Goal: Information Seeking & Learning: Find specific fact

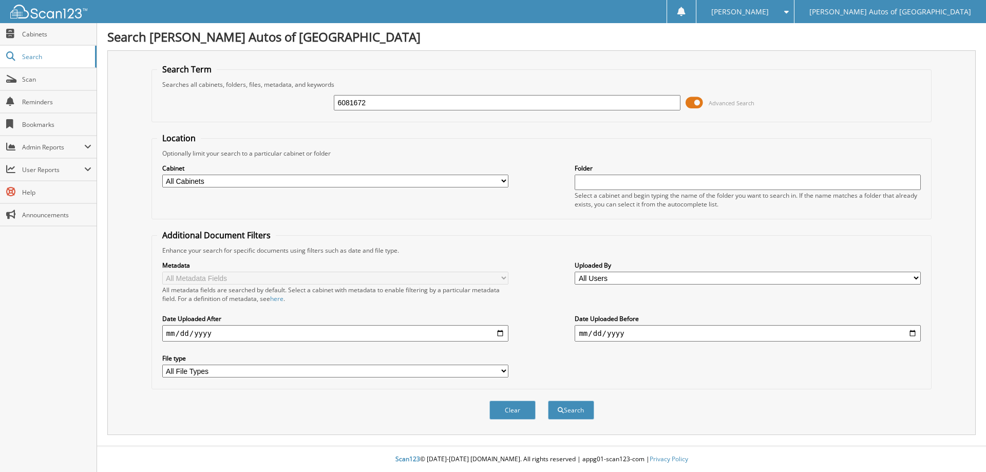
type input "6081672"
click at [548, 401] on button "Search" at bounding box center [571, 410] width 46 height 19
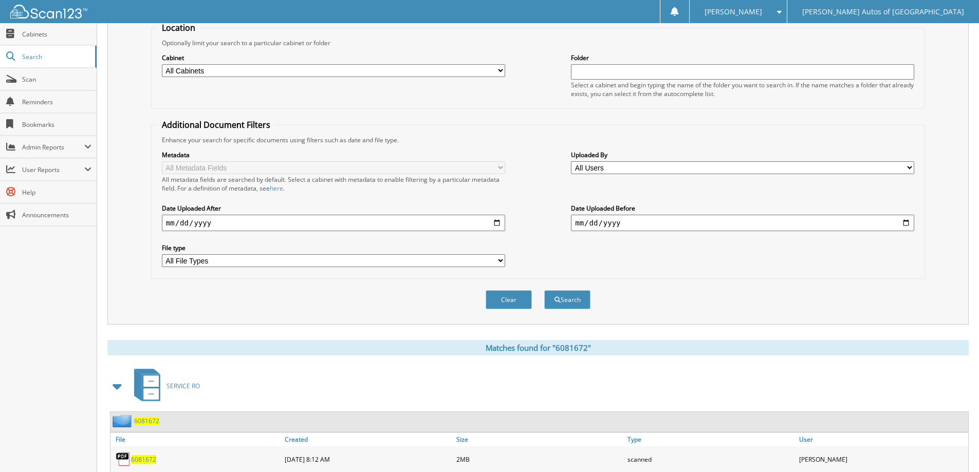
scroll to position [159, 0]
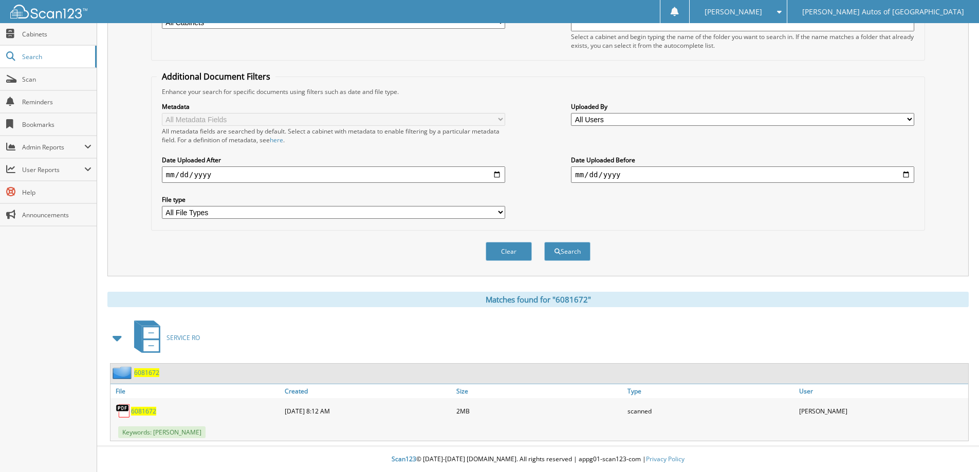
click at [151, 372] on span "6081672" at bounding box center [146, 372] width 25 height 9
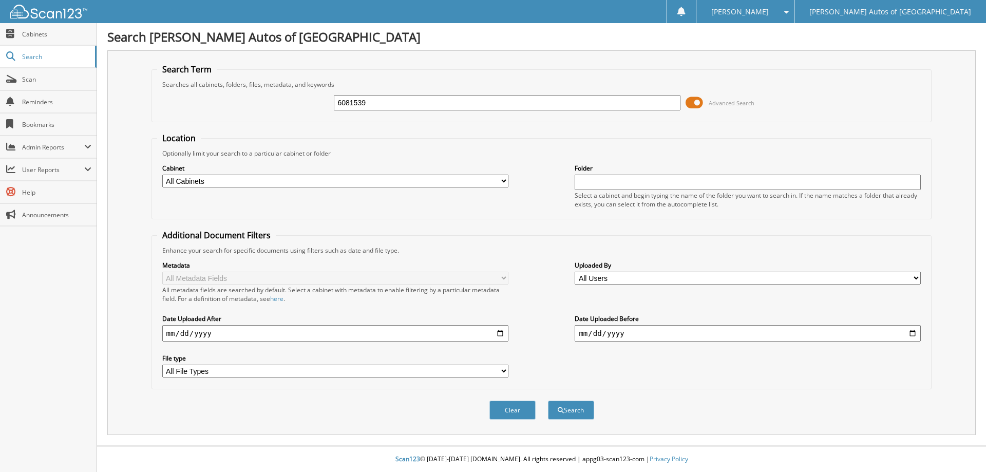
type input "6081539"
click at [548, 401] on button "Search" at bounding box center [571, 410] width 46 height 19
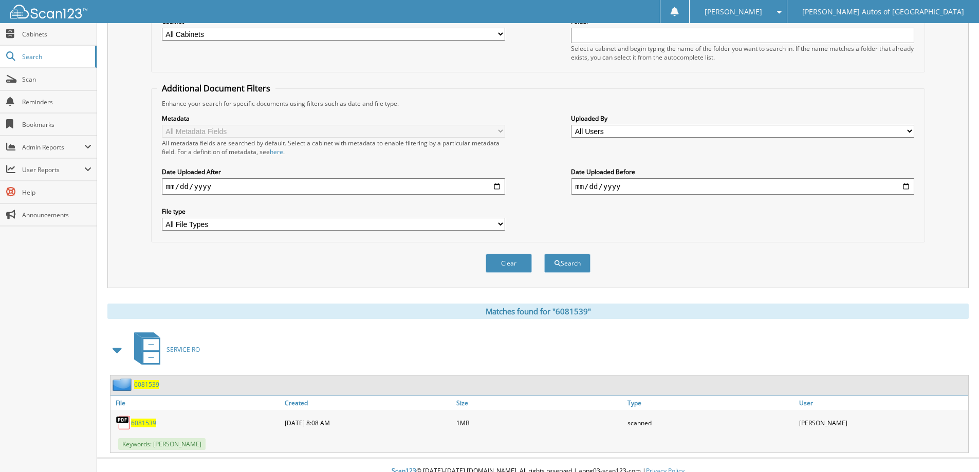
scroll to position [159, 0]
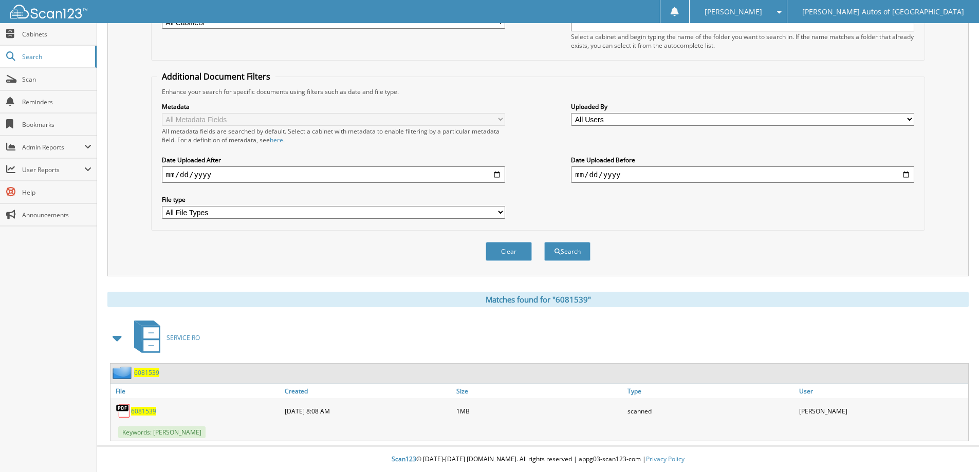
click at [156, 415] on div "6081539" at bounding box center [196, 411] width 172 height 21
click at [156, 415] on link "6081539" at bounding box center [143, 411] width 25 height 9
click at [148, 368] on span "6081539" at bounding box center [146, 372] width 25 height 9
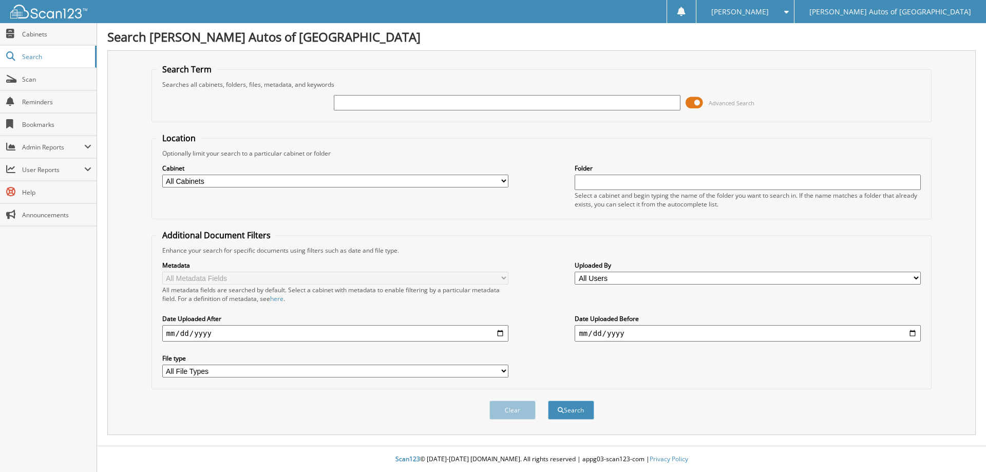
click at [566, 100] on input "text" at bounding box center [507, 102] width 346 height 15
type input "6081766"
click at [548, 401] on button "Search" at bounding box center [571, 410] width 46 height 19
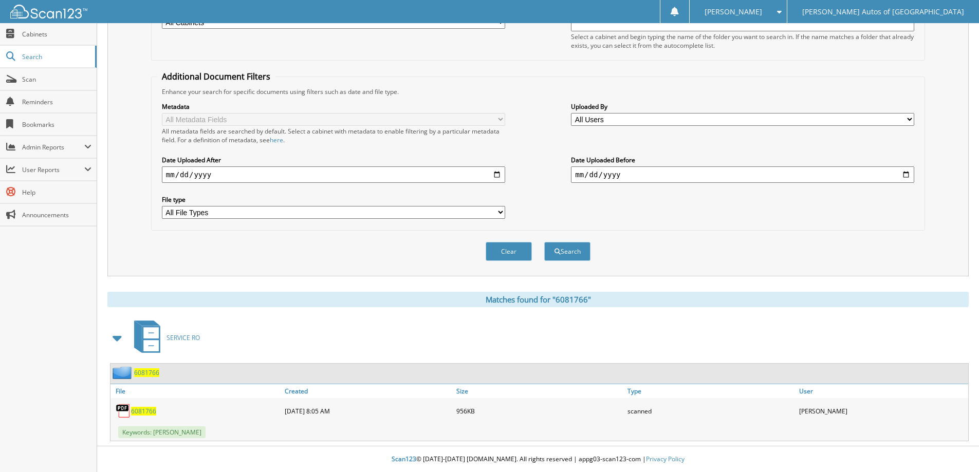
click at [139, 374] on span "6081766" at bounding box center [146, 372] width 25 height 9
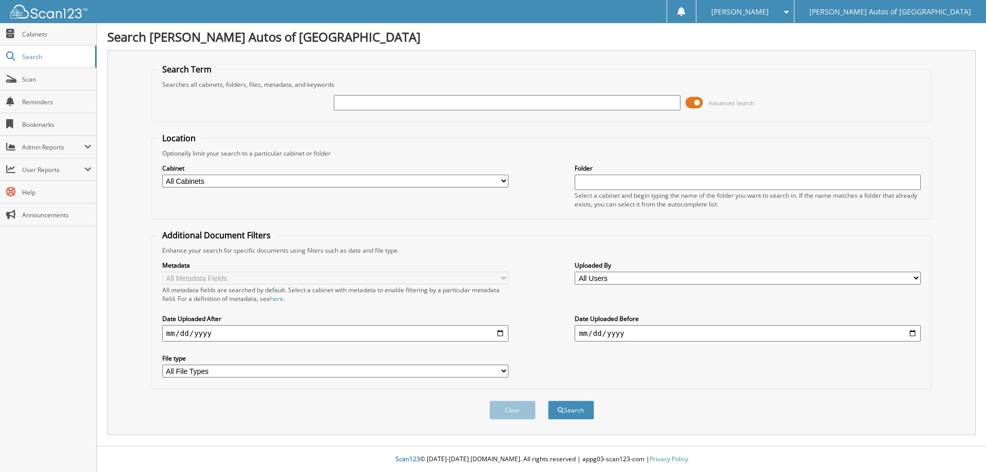
click at [447, 99] on input "text" at bounding box center [507, 102] width 346 height 15
type input "6081765"
click at [548, 401] on button "Search" at bounding box center [571, 410] width 46 height 19
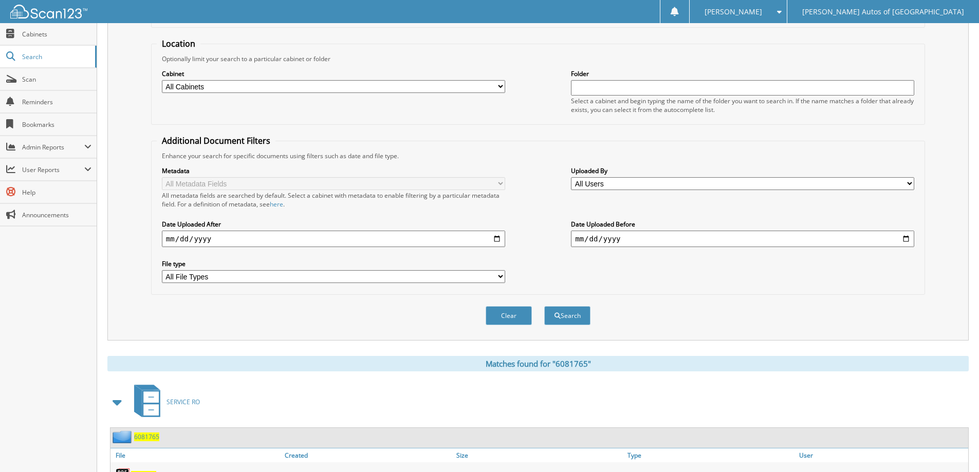
scroll to position [159, 0]
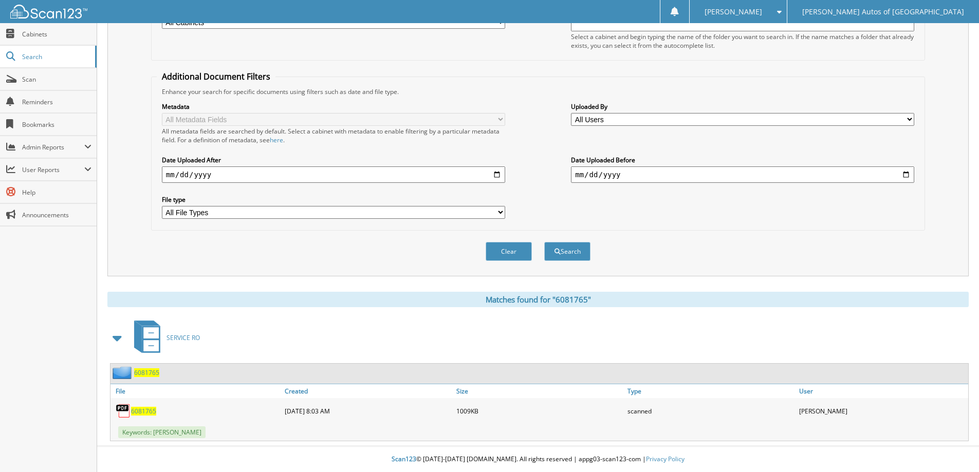
click at [142, 371] on span "6081765" at bounding box center [146, 372] width 25 height 9
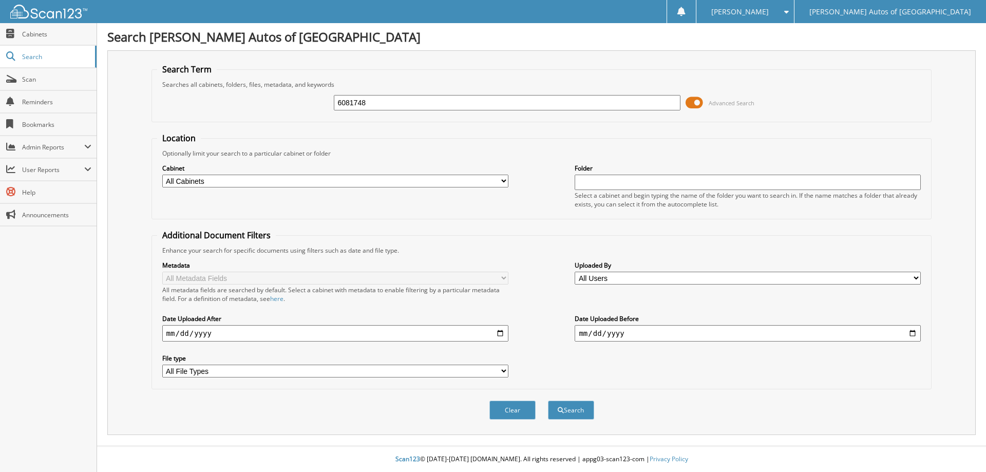
type input "6081748"
click at [548, 401] on button "Search" at bounding box center [571, 410] width 46 height 19
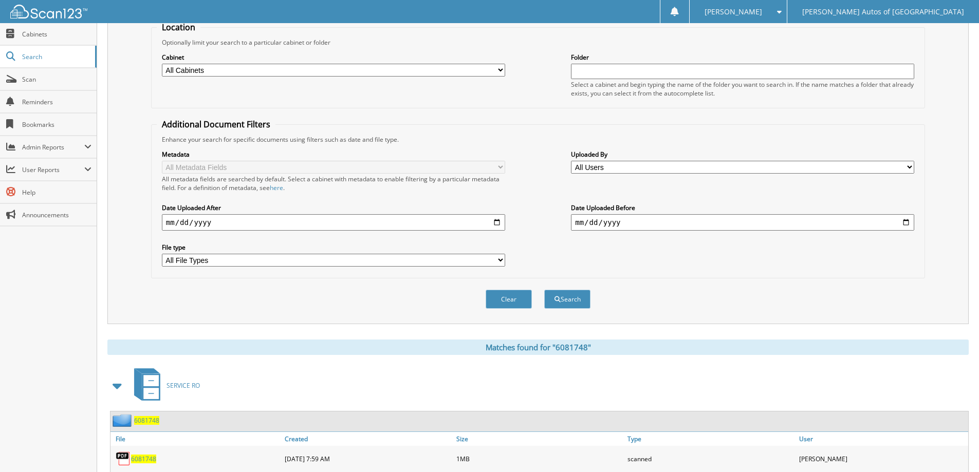
scroll to position [159, 0]
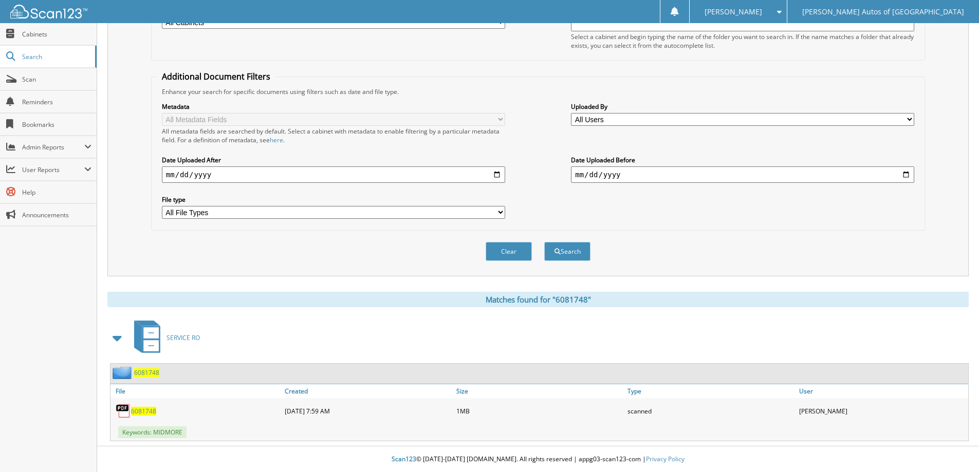
click at [154, 373] on span "6081748" at bounding box center [146, 372] width 25 height 9
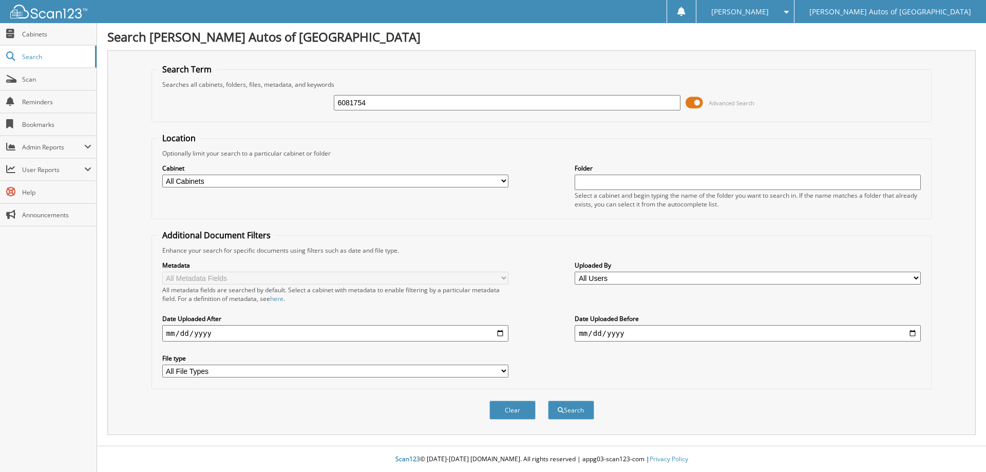
type input "6081754"
click at [548, 401] on button "Search" at bounding box center [571, 410] width 46 height 19
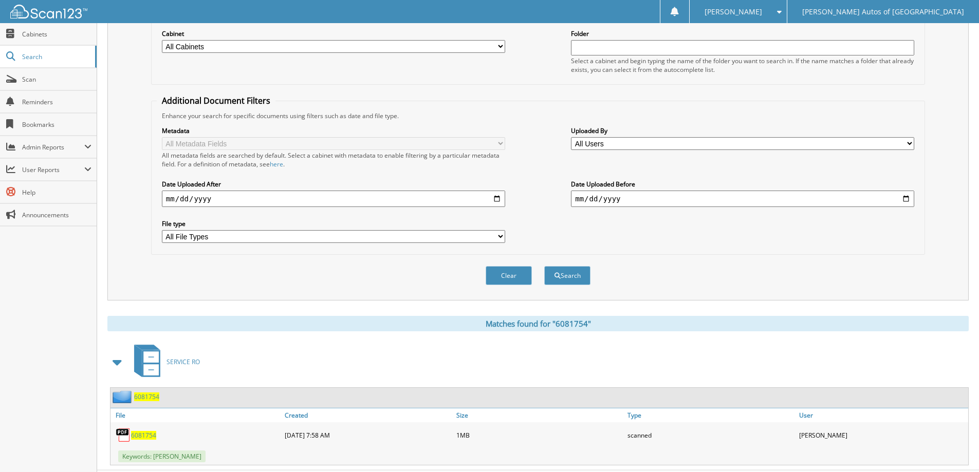
scroll to position [159, 0]
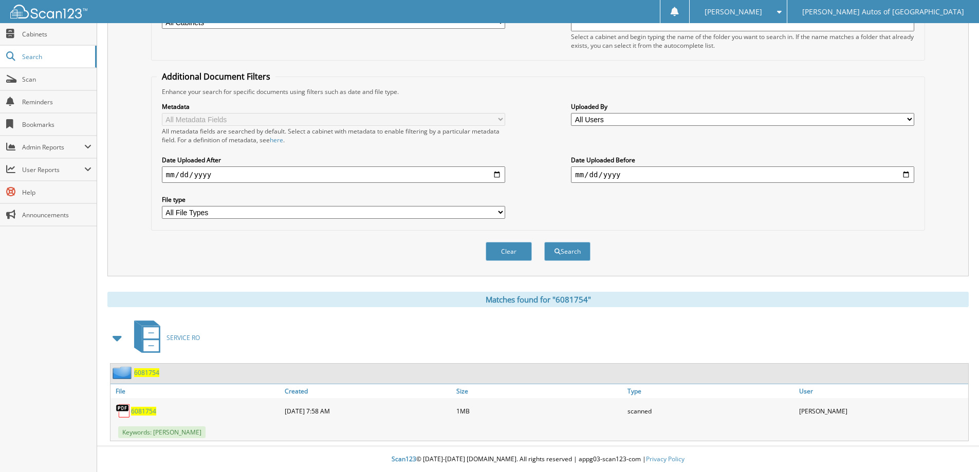
click at [143, 372] on span "6081754" at bounding box center [146, 372] width 25 height 9
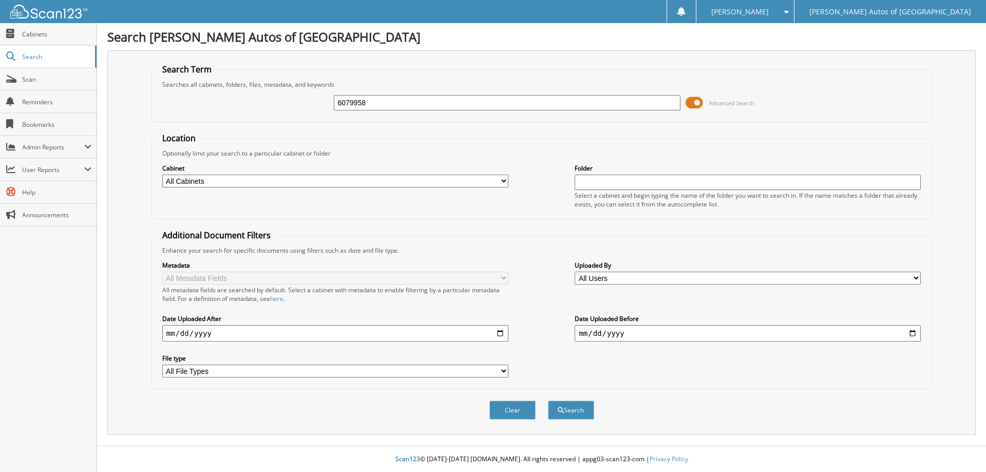
type input "6079958"
click at [548, 401] on button "Search" at bounding box center [571, 410] width 46 height 19
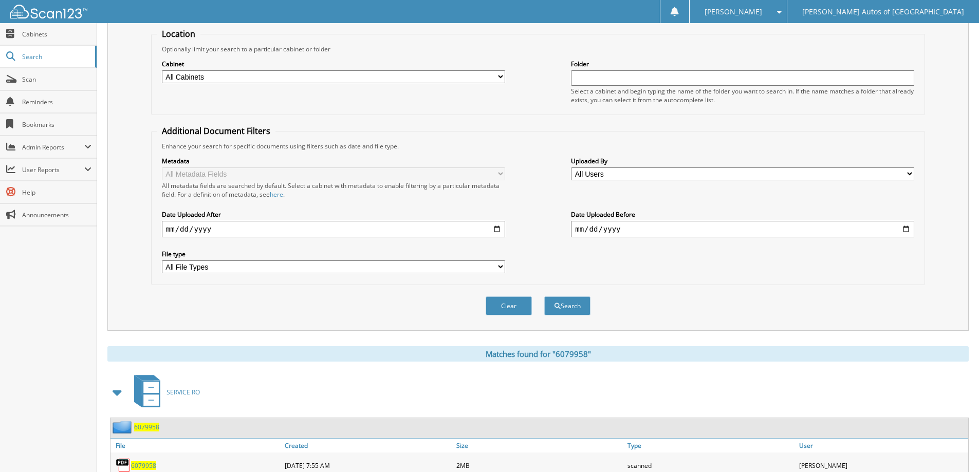
scroll to position [159, 0]
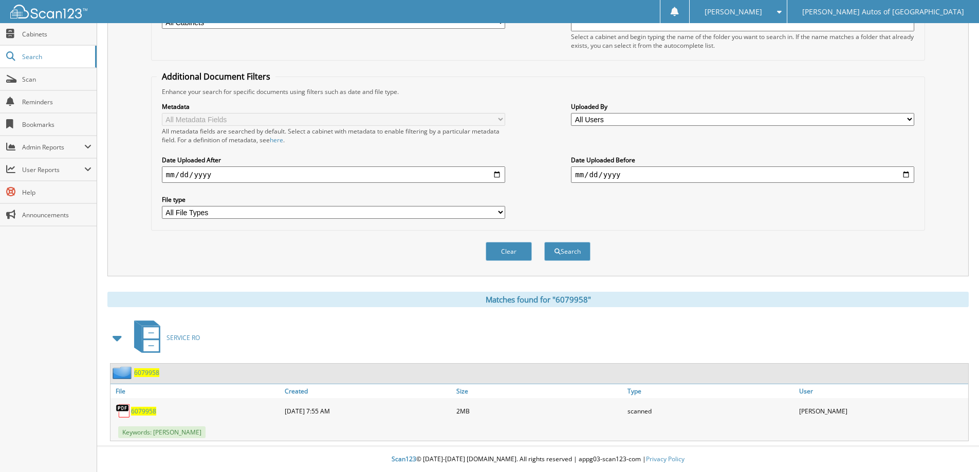
click at [147, 371] on span "6079958" at bounding box center [146, 372] width 25 height 9
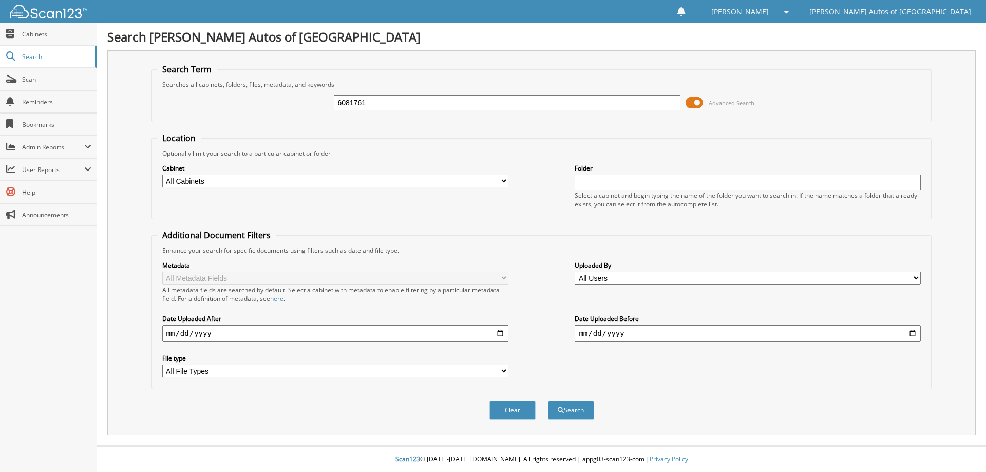
type input "6081761"
click at [548, 401] on button "Search" at bounding box center [571, 410] width 46 height 19
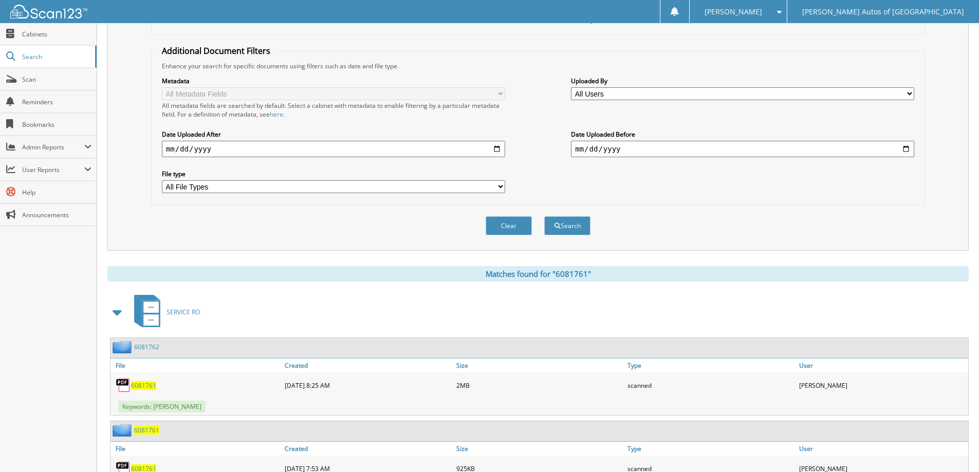
scroll to position [242, 0]
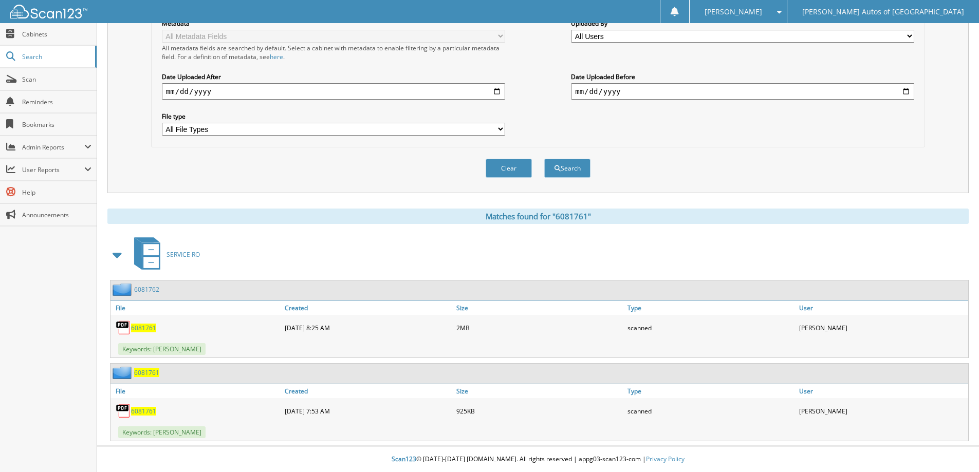
click at [148, 374] on span "6081761" at bounding box center [146, 372] width 25 height 9
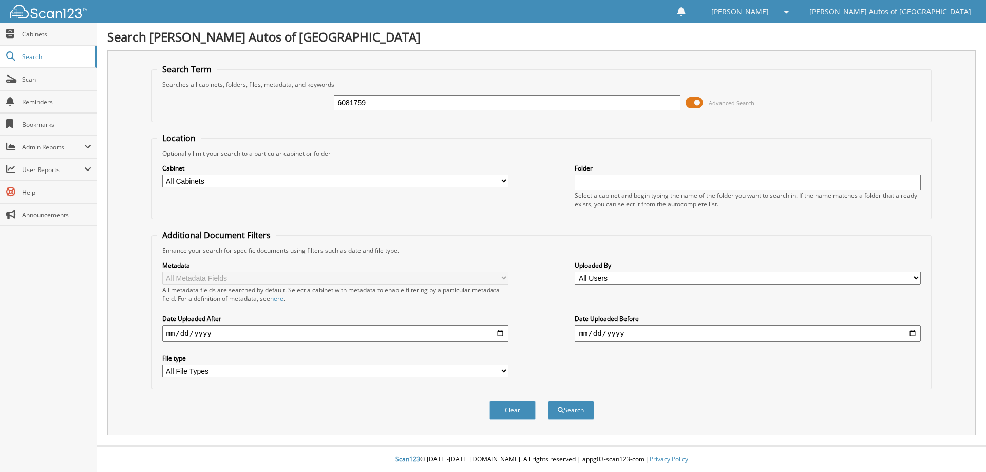
type input "6081759"
click at [548, 401] on button "Search" at bounding box center [571, 410] width 46 height 19
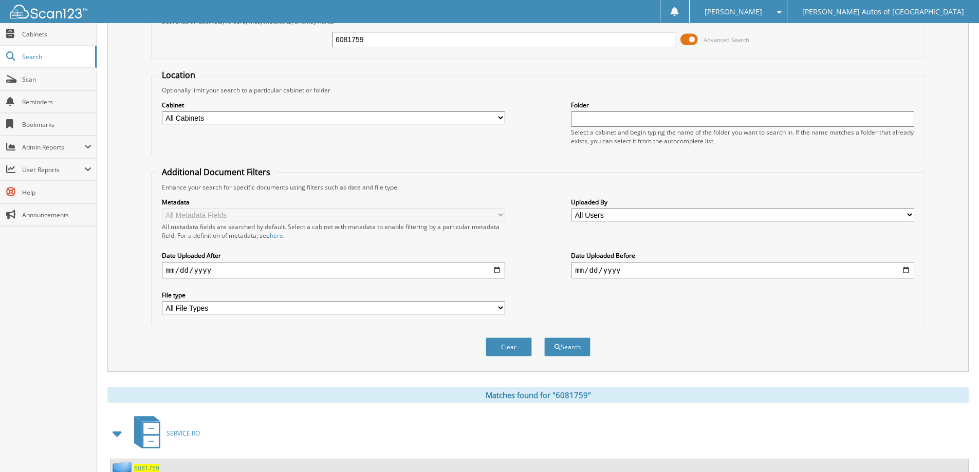
scroll to position [159, 0]
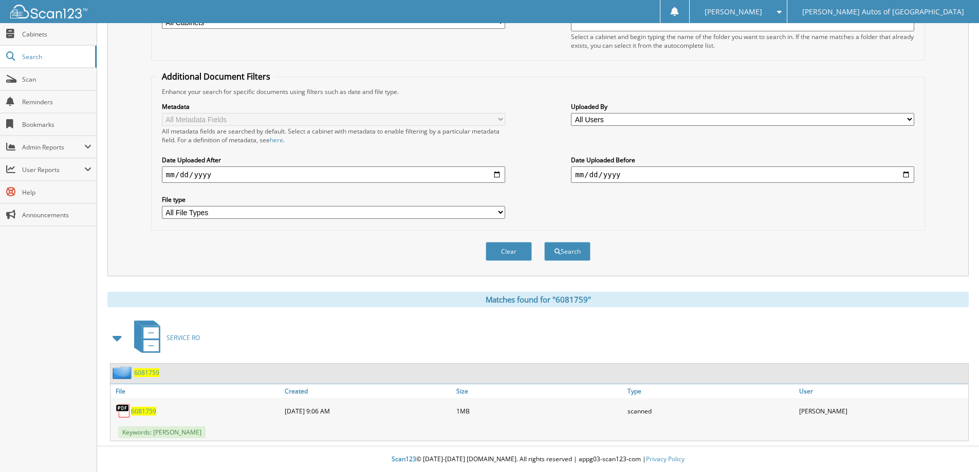
click at [153, 371] on span "6081759" at bounding box center [146, 372] width 25 height 9
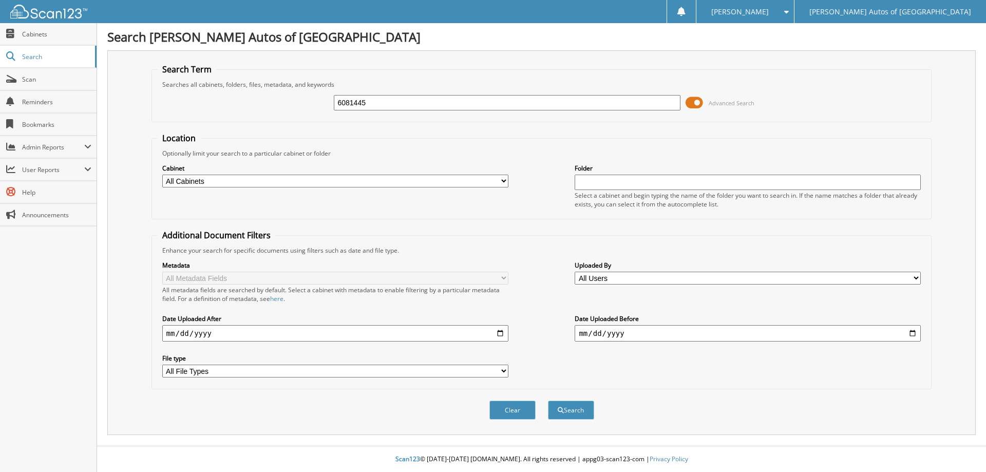
type input "6081445"
click at [548, 401] on button "Search" at bounding box center [571, 410] width 46 height 19
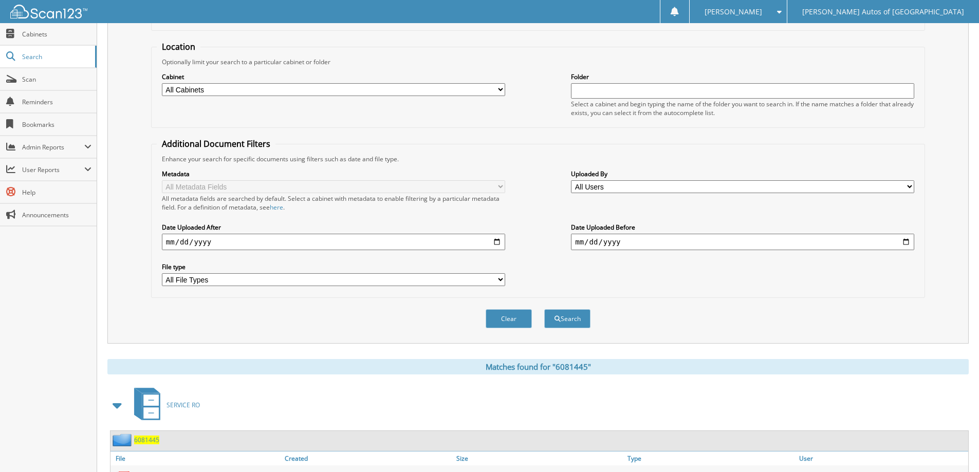
scroll to position [159, 0]
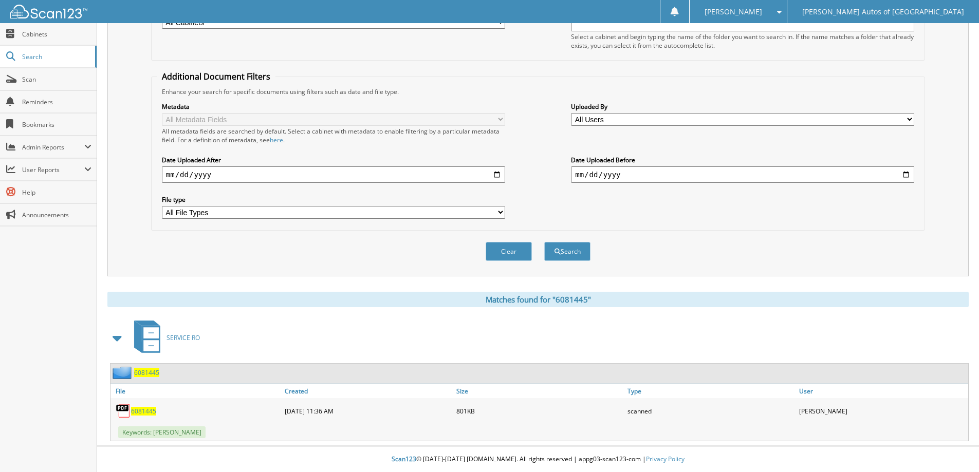
click at [155, 371] on span "6081445" at bounding box center [146, 372] width 25 height 9
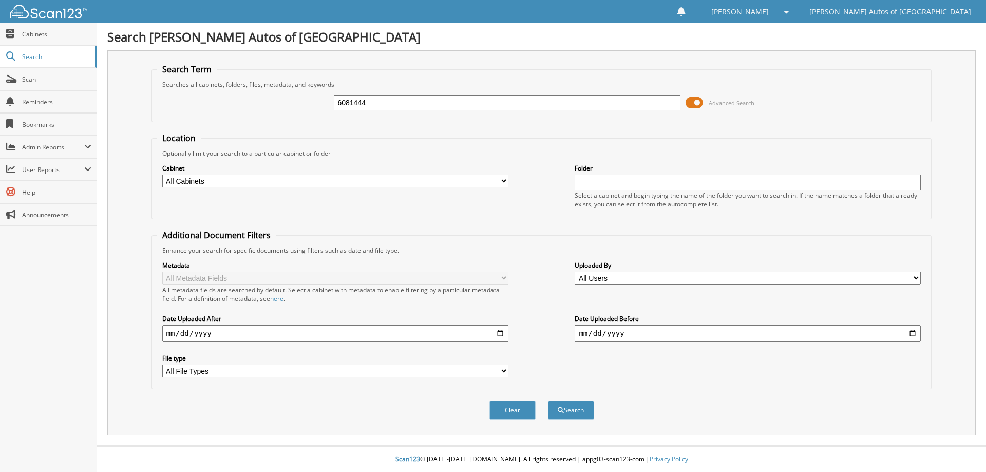
type input "6081444"
click at [548, 401] on button "Search" at bounding box center [571, 410] width 46 height 19
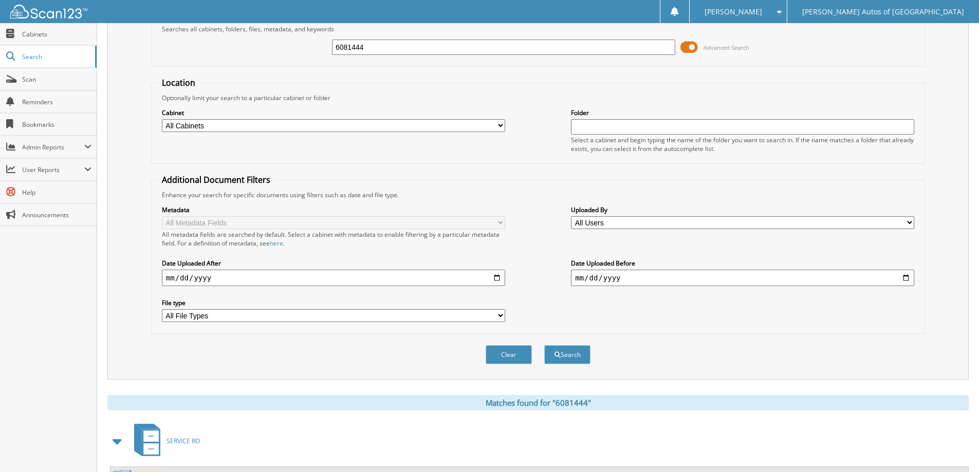
scroll to position [159, 0]
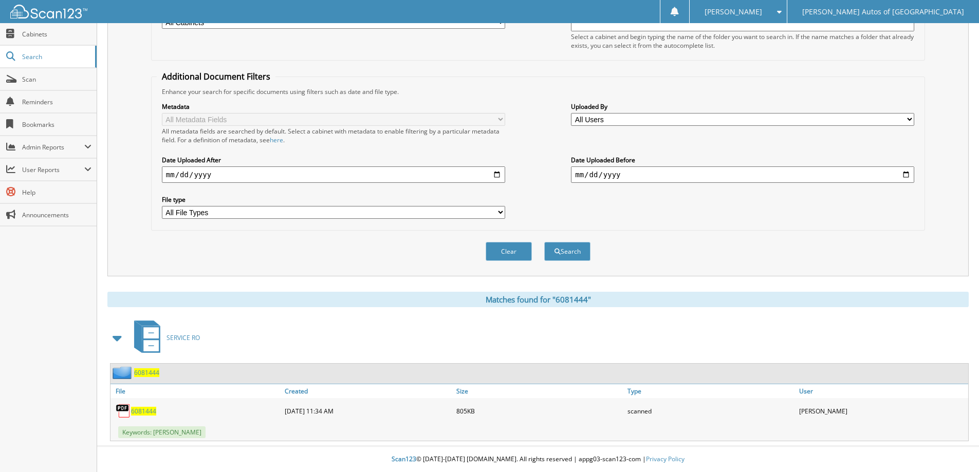
click at [155, 377] on span "6081444" at bounding box center [146, 372] width 25 height 9
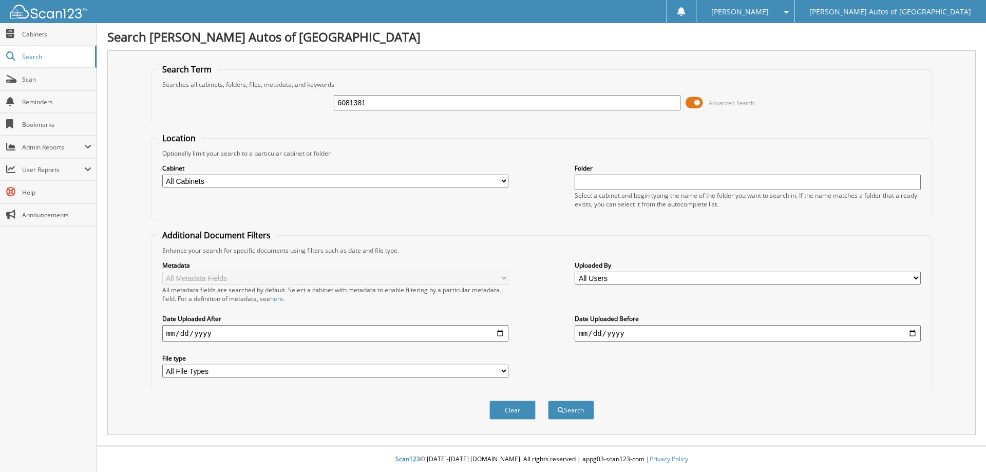
type input "6081381"
click at [548, 401] on button "Search" at bounding box center [571, 410] width 46 height 19
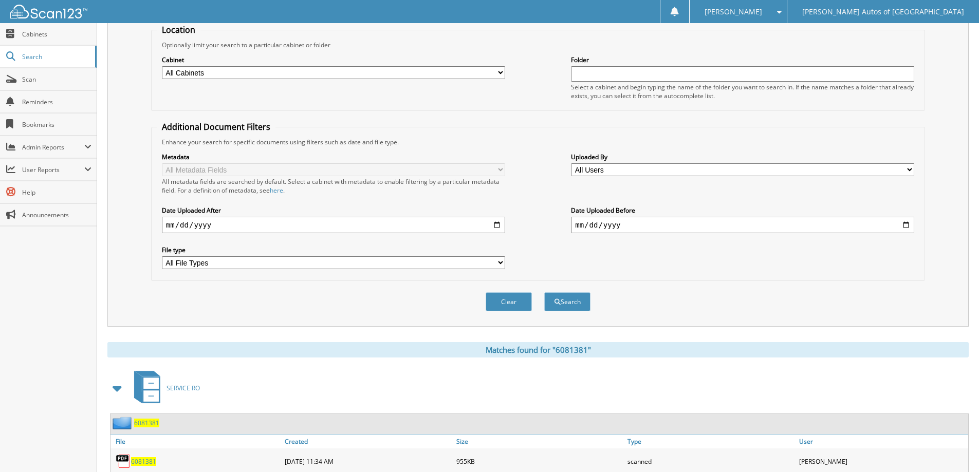
scroll to position [159, 0]
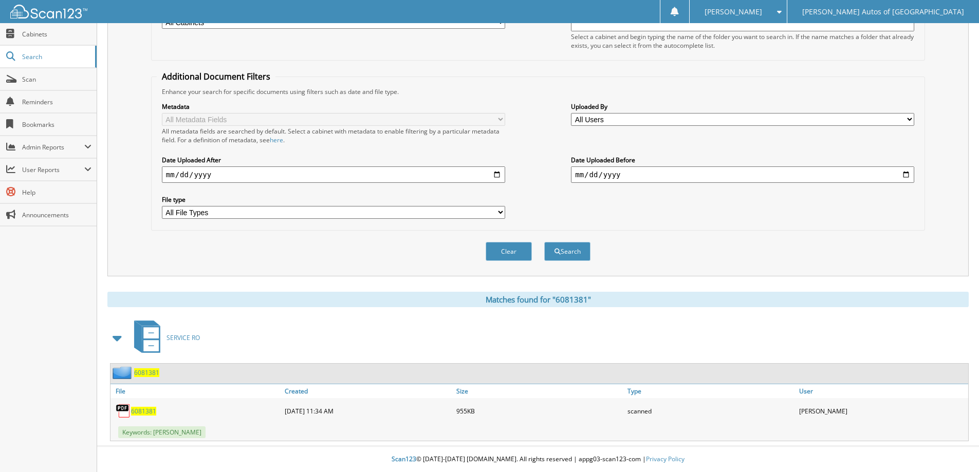
click at [154, 375] on span "6081381" at bounding box center [146, 372] width 25 height 9
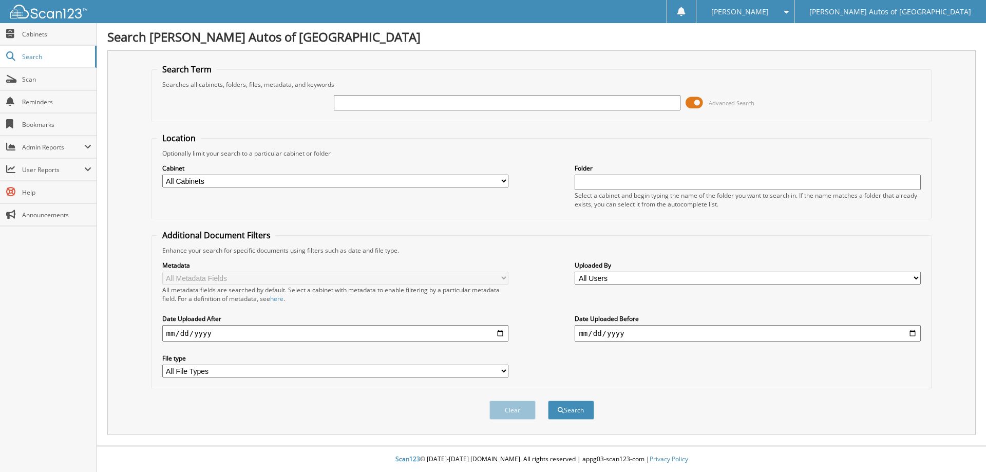
click at [530, 105] on input "text" at bounding box center [507, 102] width 346 height 15
type input "6081382"
click at [548, 401] on button "Search" at bounding box center [571, 410] width 46 height 19
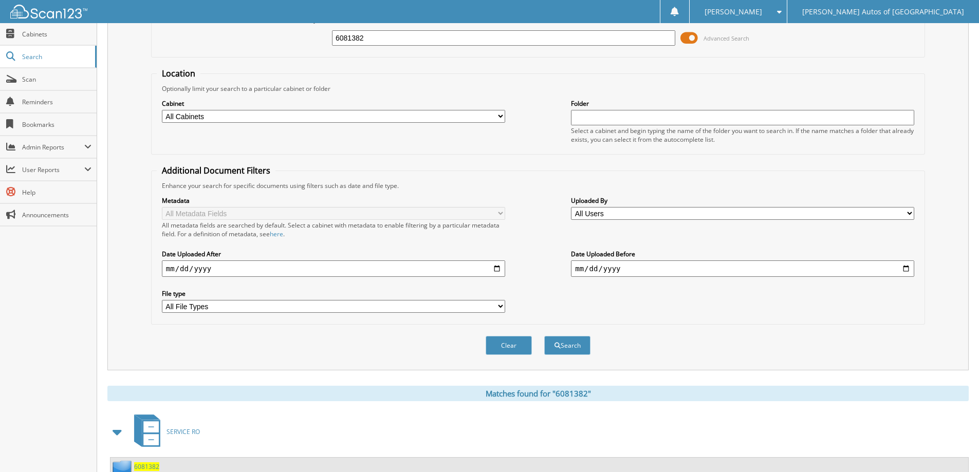
scroll to position [159, 0]
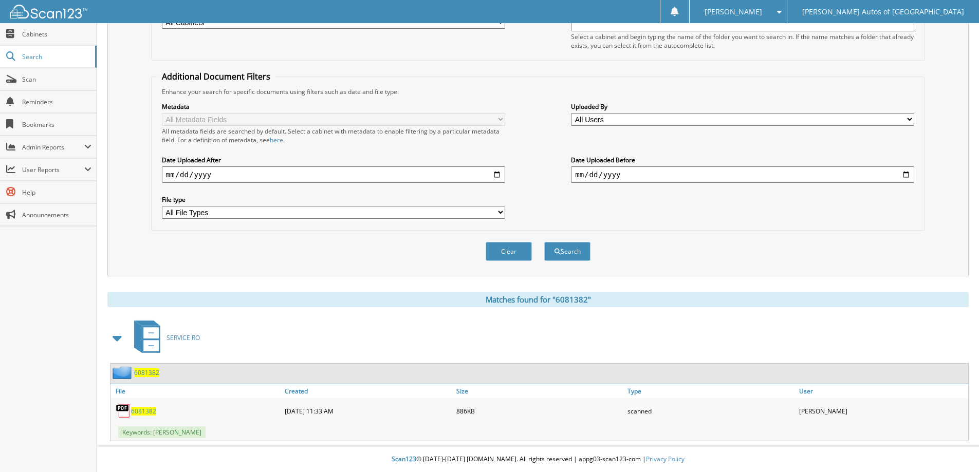
click at [138, 371] on span "6081382" at bounding box center [146, 372] width 25 height 9
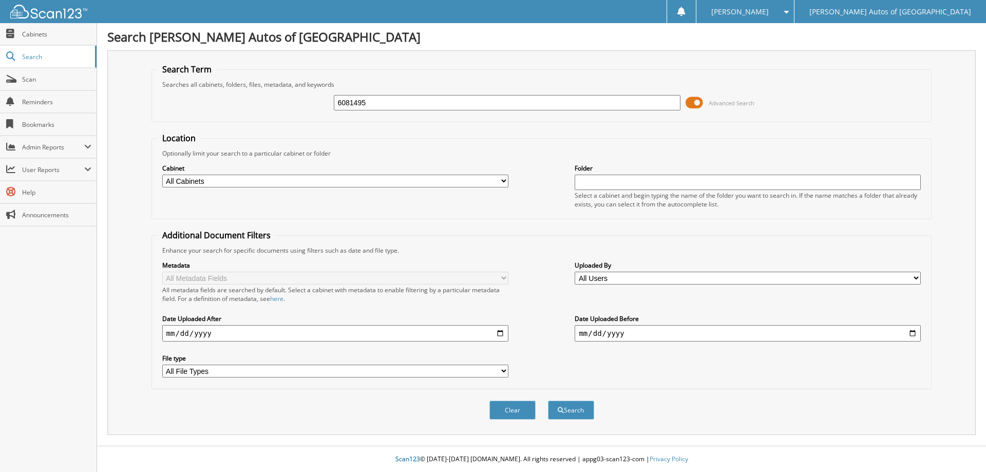
type input "6081495"
click at [548, 401] on button "Search" at bounding box center [571, 410] width 46 height 19
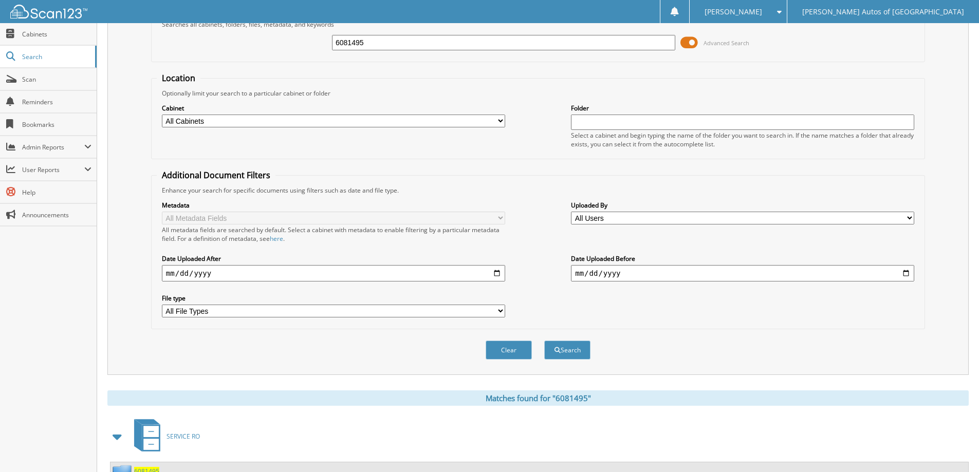
scroll to position [159, 0]
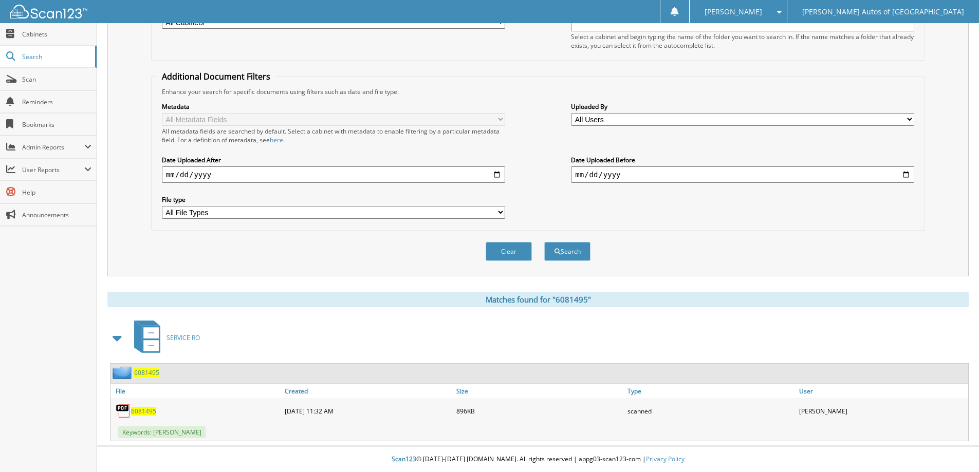
click at [153, 377] on div "6081495" at bounding box center [134, 372] width 49 height 13
click at [155, 374] on span "6081495" at bounding box center [146, 372] width 25 height 9
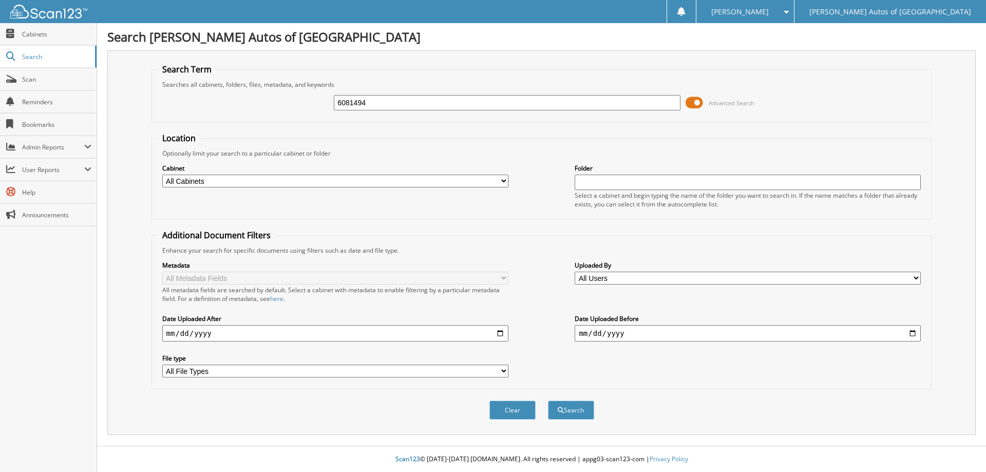
type input "6081494"
click at [548, 401] on button "Search" at bounding box center [571, 410] width 46 height 19
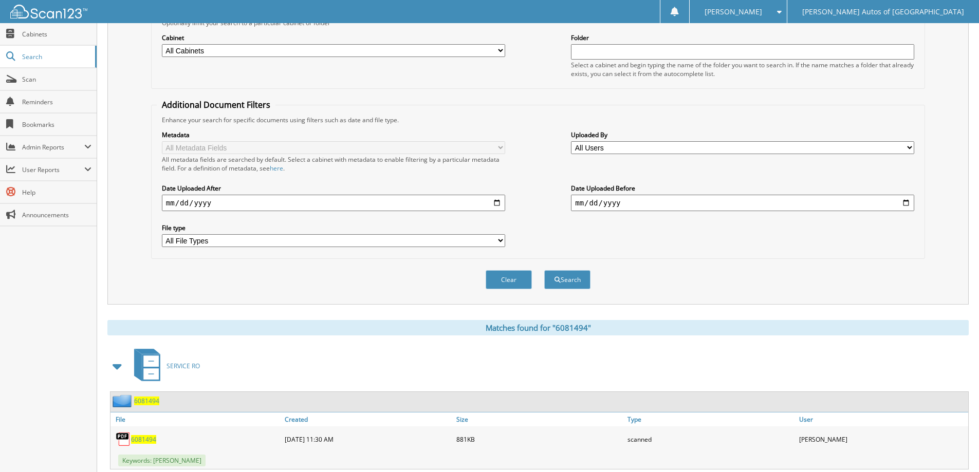
scroll to position [159, 0]
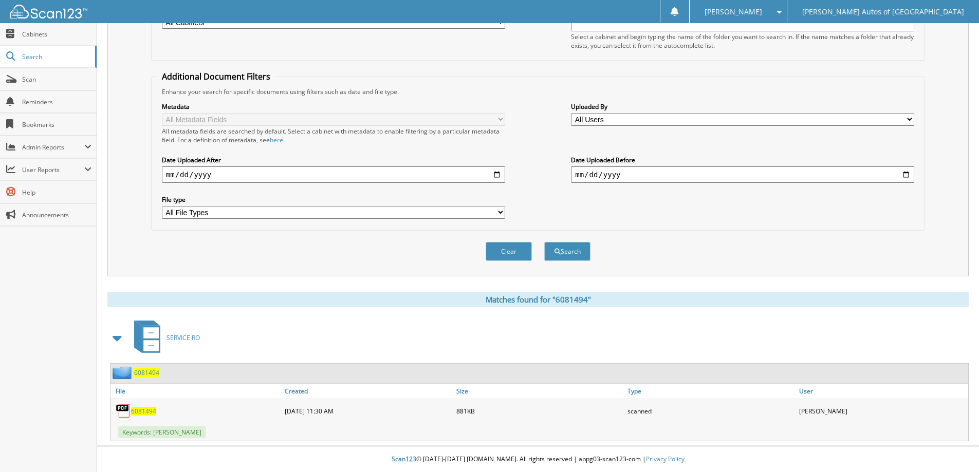
click at [151, 377] on div "6081494" at bounding box center [134, 372] width 49 height 13
click at [152, 375] on span "6081494" at bounding box center [146, 372] width 25 height 9
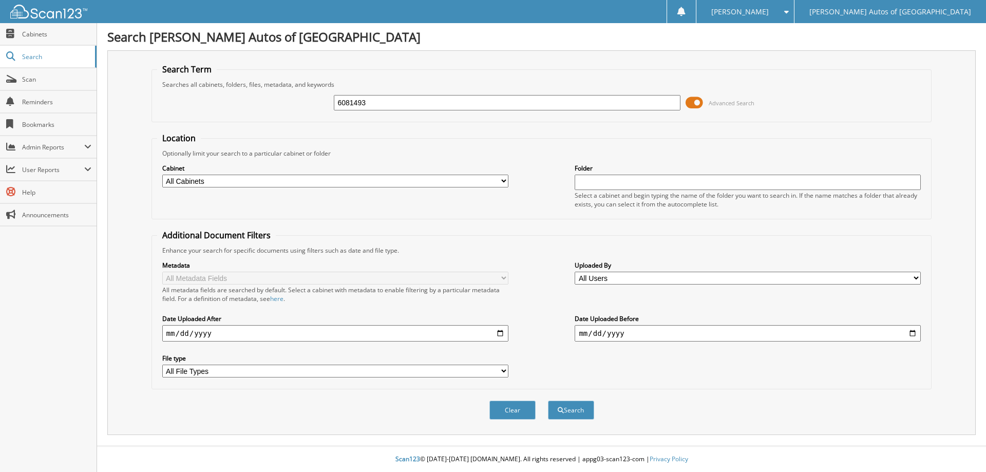
type input "6081493"
click at [548, 401] on button "Search" at bounding box center [571, 410] width 46 height 19
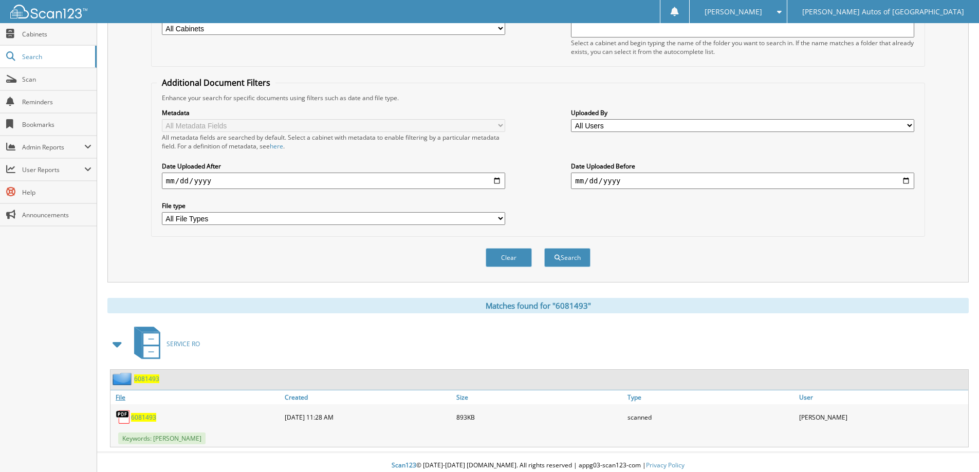
scroll to position [159, 0]
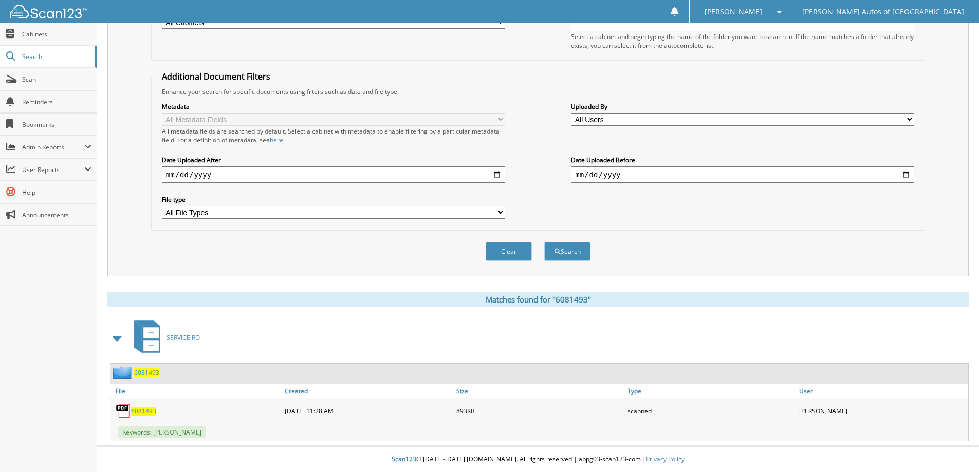
click at [158, 366] on div "6081493" at bounding box center [134, 372] width 49 height 13
click at [154, 371] on span "6081493" at bounding box center [146, 372] width 25 height 9
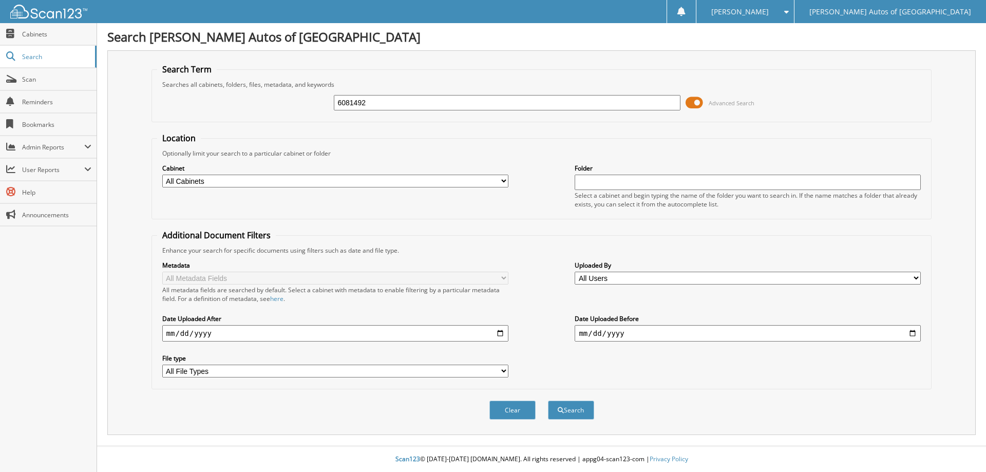
type input "6081492"
click at [548, 401] on button "Search" at bounding box center [571, 410] width 46 height 19
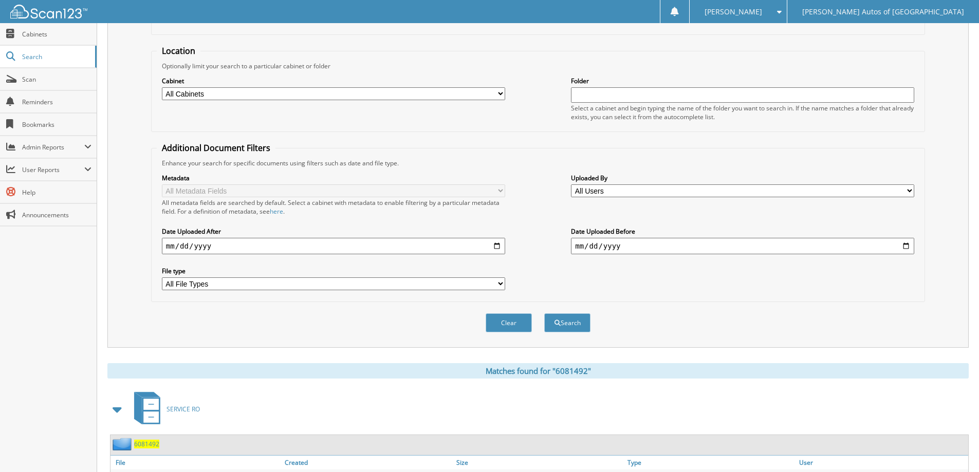
scroll to position [159, 0]
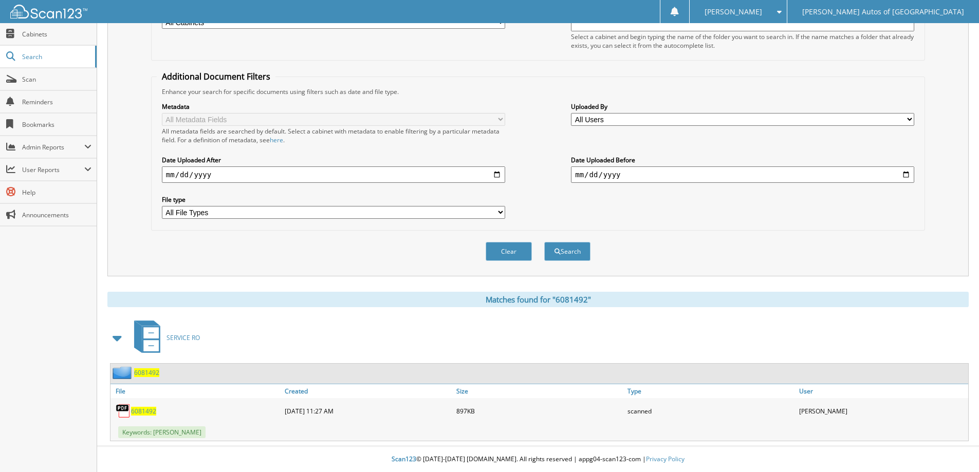
click at [147, 373] on span "6081492" at bounding box center [146, 372] width 25 height 9
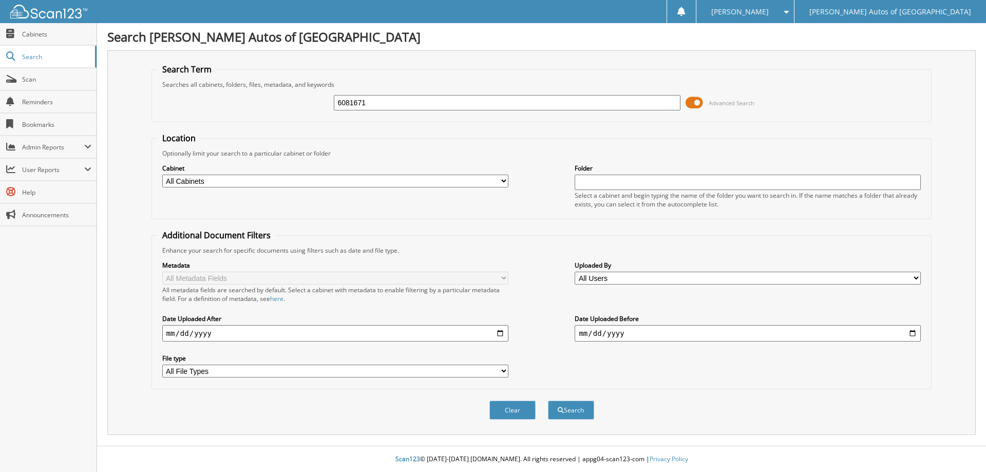
type input "6081671"
click at [548, 401] on button "Search" at bounding box center [571, 410] width 46 height 19
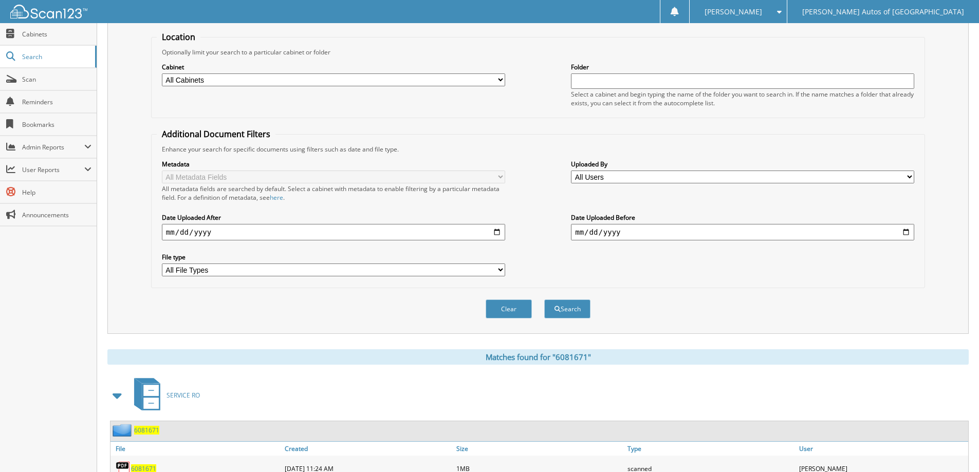
scroll to position [159, 0]
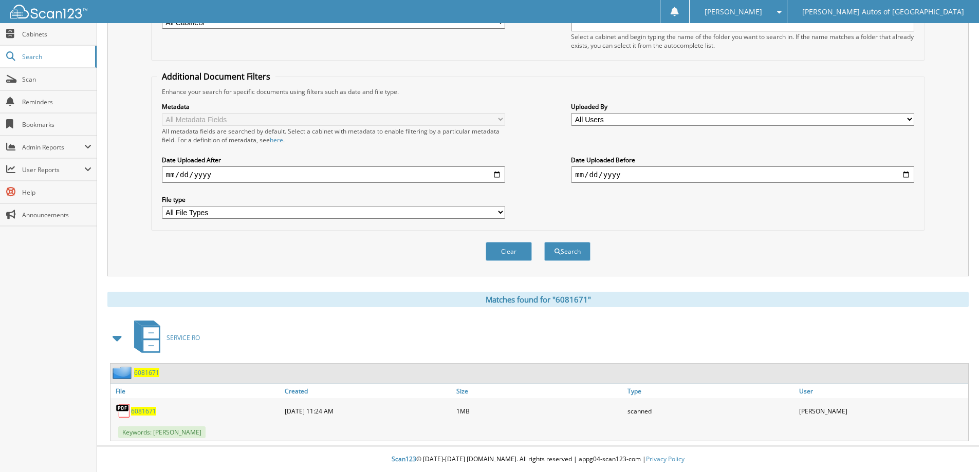
click at [149, 374] on span "6081671" at bounding box center [146, 372] width 25 height 9
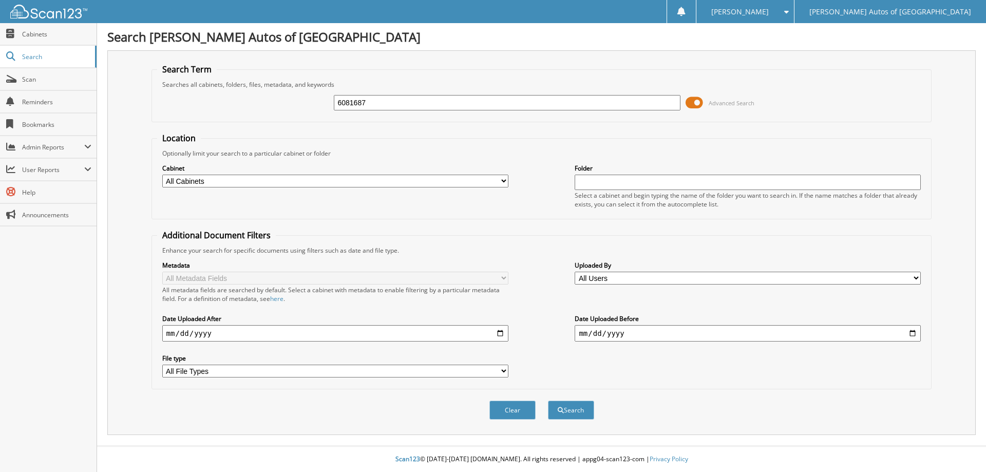
type input "6081687"
click at [548, 401] on button "Search" at bounding box center [571, 410] width 46 height 19
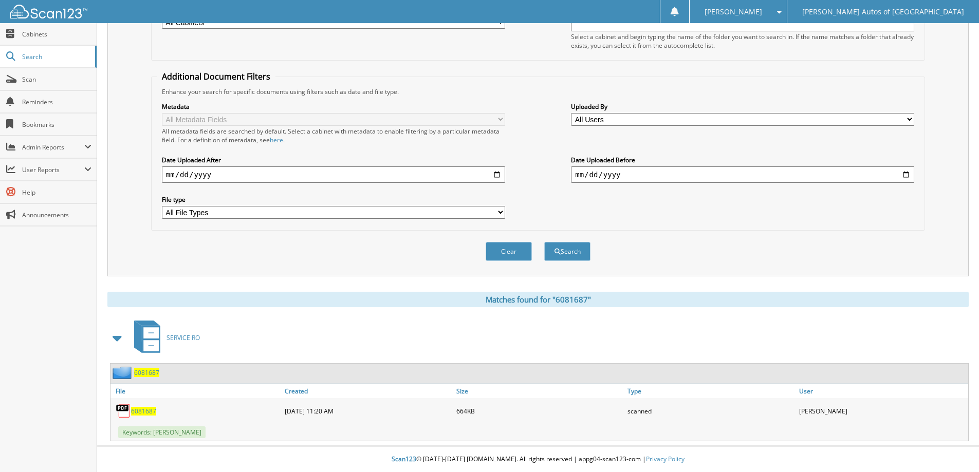
click at [141, 377] on span "6081687" at bounding box center [146, 372] width 25 height 9
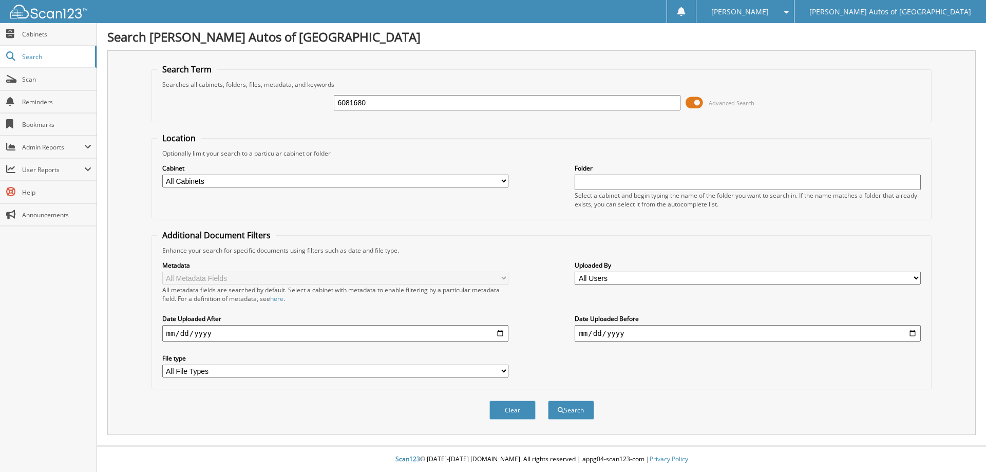
type input "6081680"
click at [548, 401] on button "Search" at bounding box center [571, 410] width 46 height 19
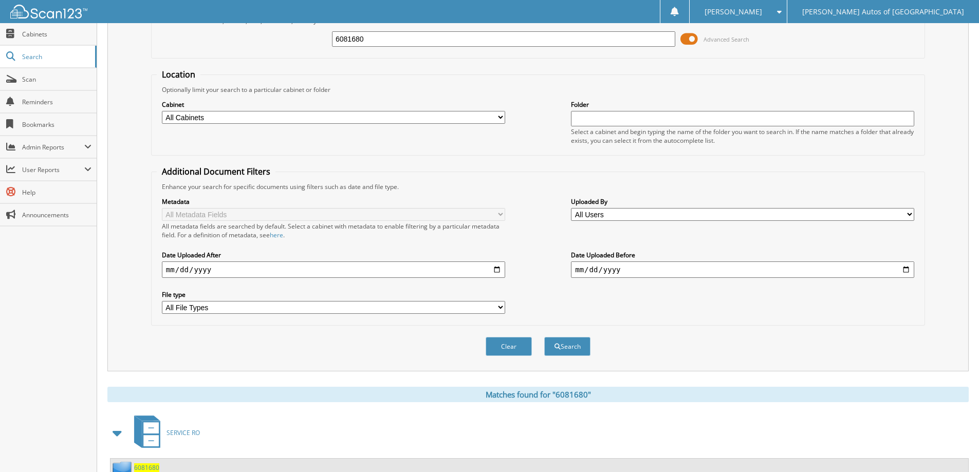
scroll to position [159, 0]
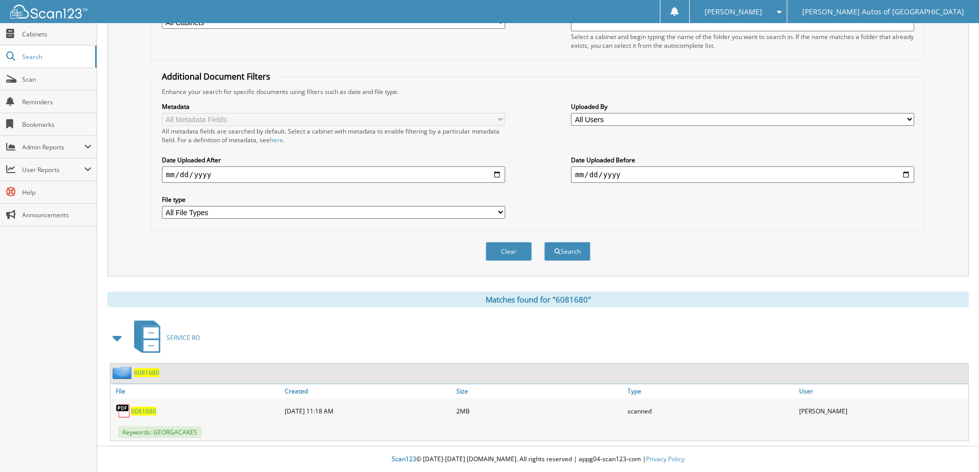
click at [148, 375] on span "6081680" at bounding box center [146, 372] width 25 height 9
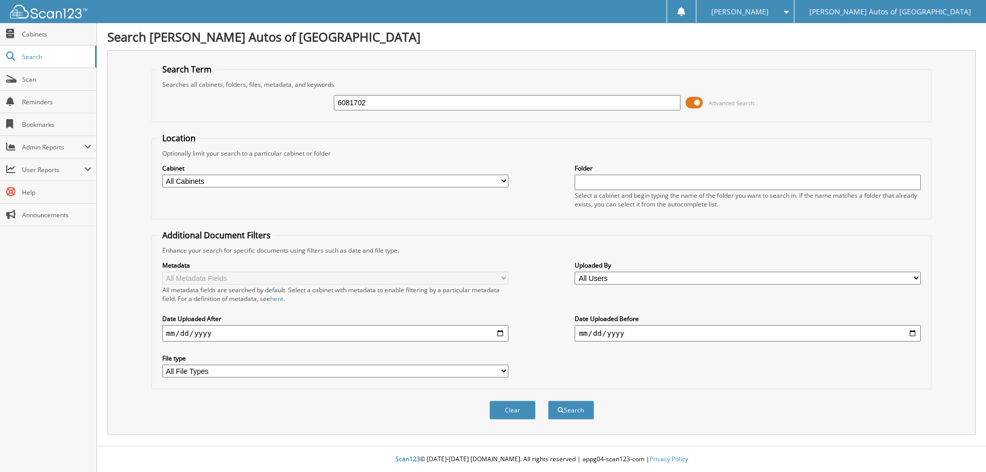
type input "6081702"
click at [548, 401] on button "Search" at bounding box center [571, 410] width 46 height 19
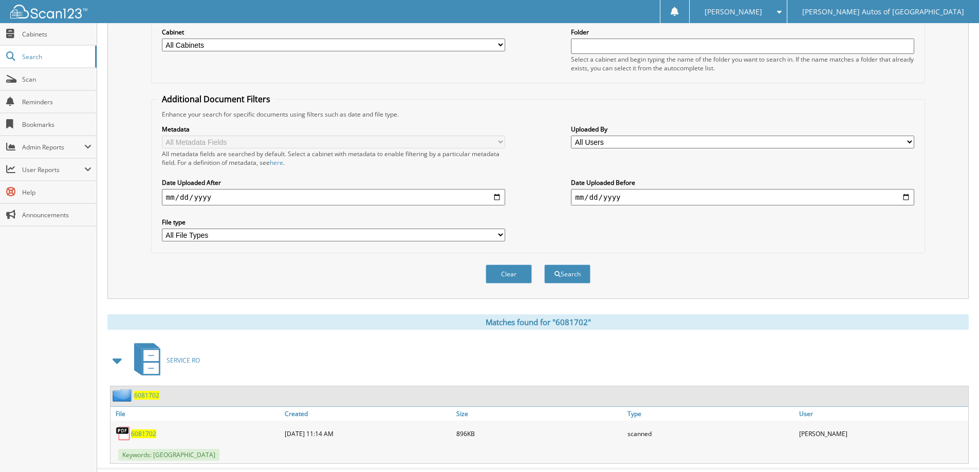
scroll to position [159, 0]
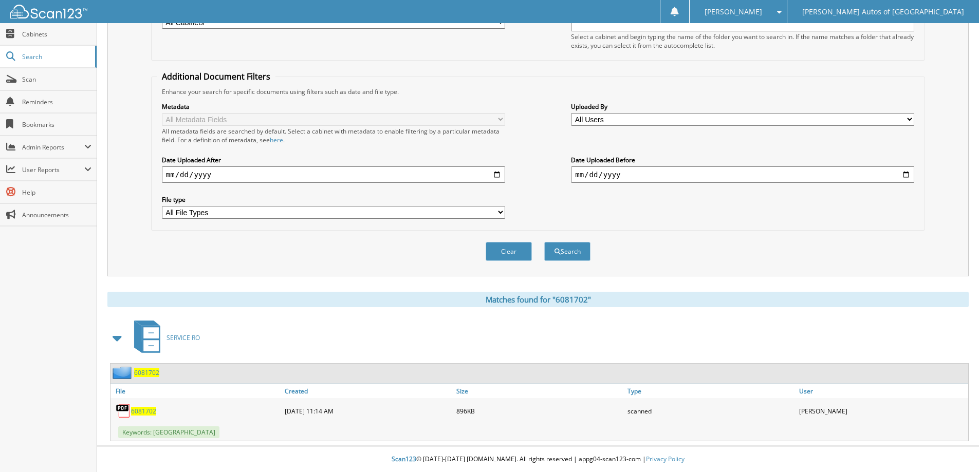
click at [158, 373] on span "6081702" at bounding box center [146, 372] width 25 height 9
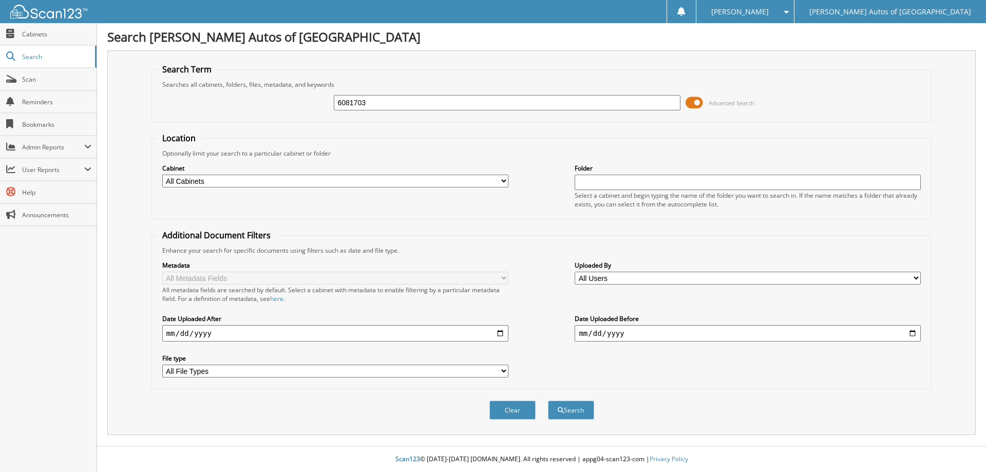
type input "6081703"
click at [548, 401] on button "Search" at bounding box center [571, 410] width 46 height 19
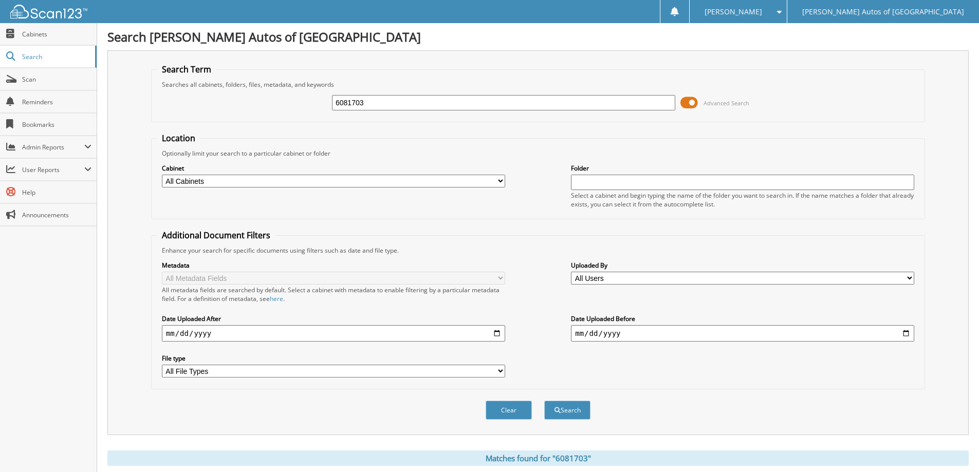
scroll to position [159, 0]
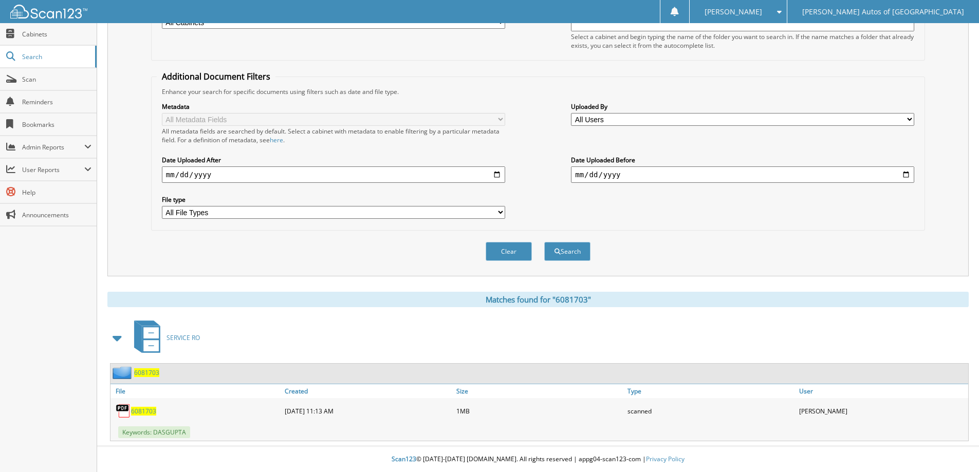
click at [149, 377] on span "6081703" at bounding box center [146, 372] width 25 height 9
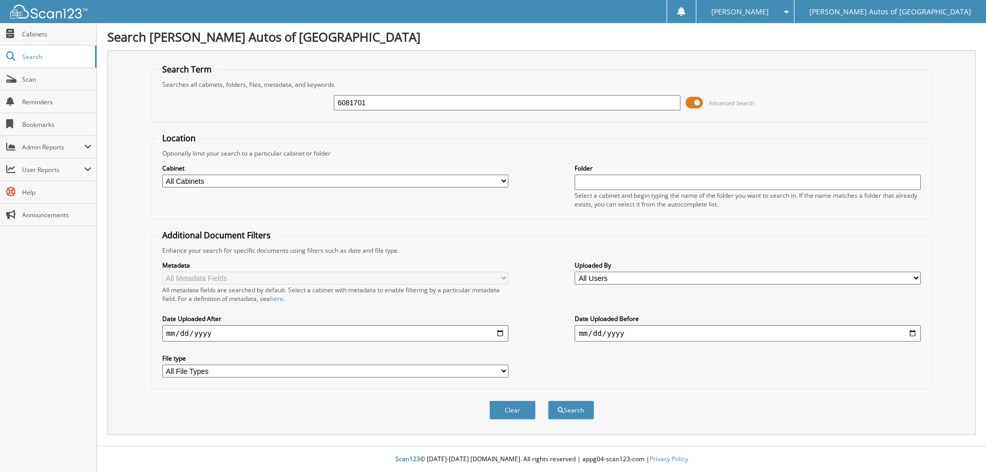
type input "6081701"
click at [548, 401] on button "Search" at bounding box center [571, 410] width 46 height 19
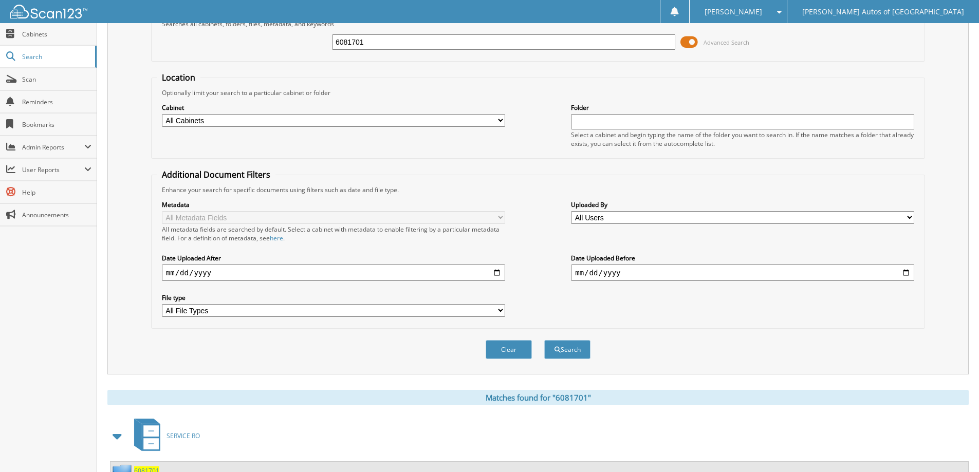
scroll to position [159, 0]
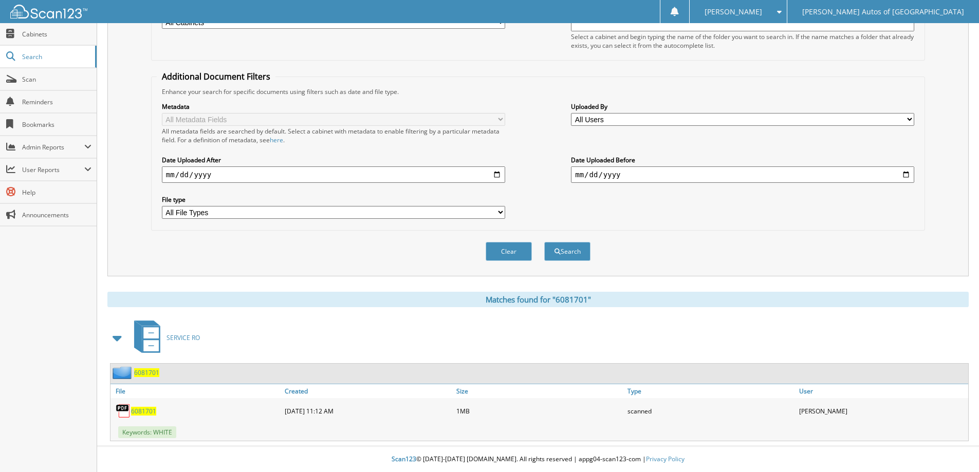
click at [151, 373] on span "6081701" at bounding box center [146, 372] width 25 height 9
